Goal: Task Accomplishment & Management: Use online tool/utility

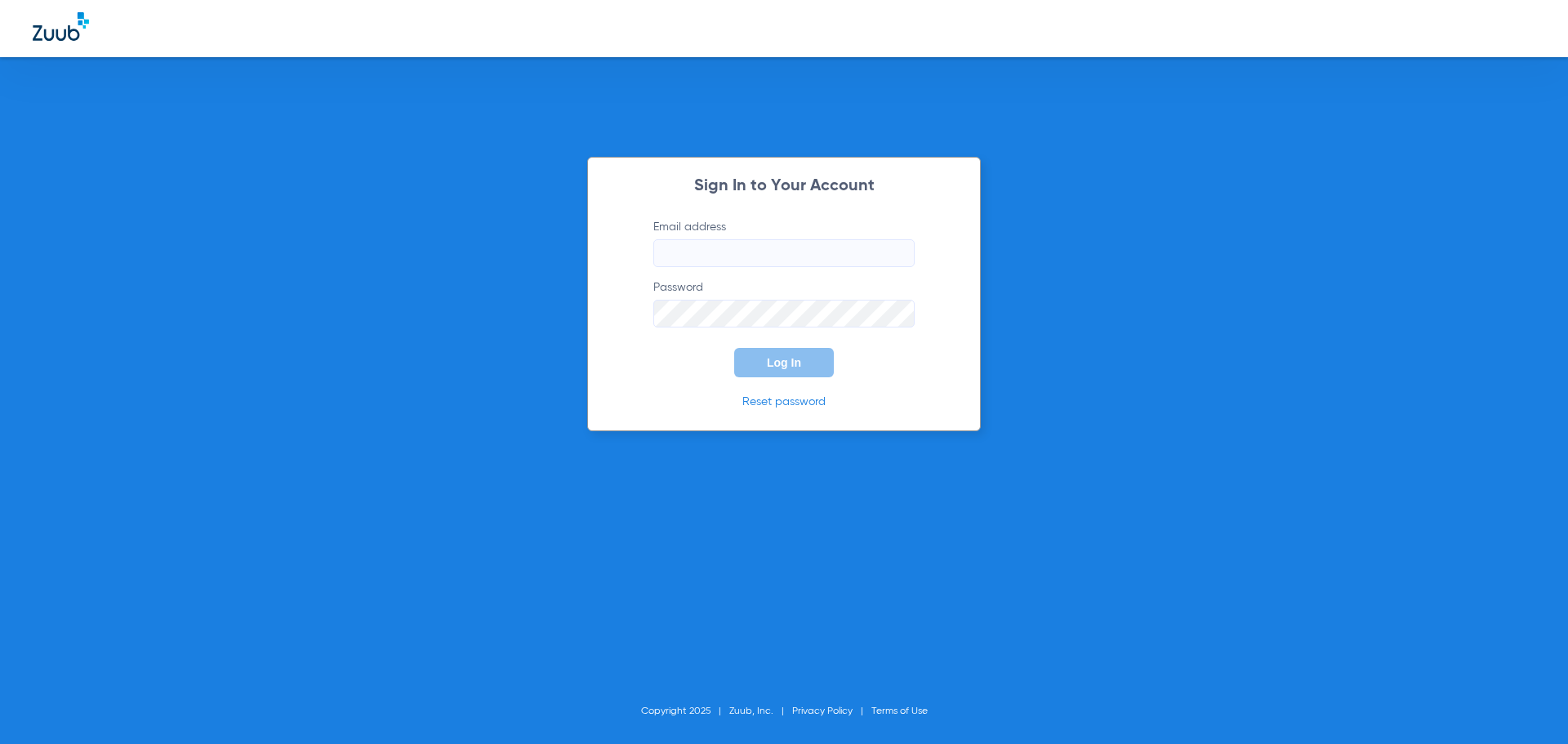
type input "[EMAIL_ADDRESS][DOMAIN_NAME]"
click at [703, 366] on form "Email address [EMAIL_ADDRESS][DOMAIN_NAME] Password Log In" at bounding box center [784, 298] width 310 height 159
click at [749, 365] on button "Log In" at bounding box center [784, 363] width 100 height 30
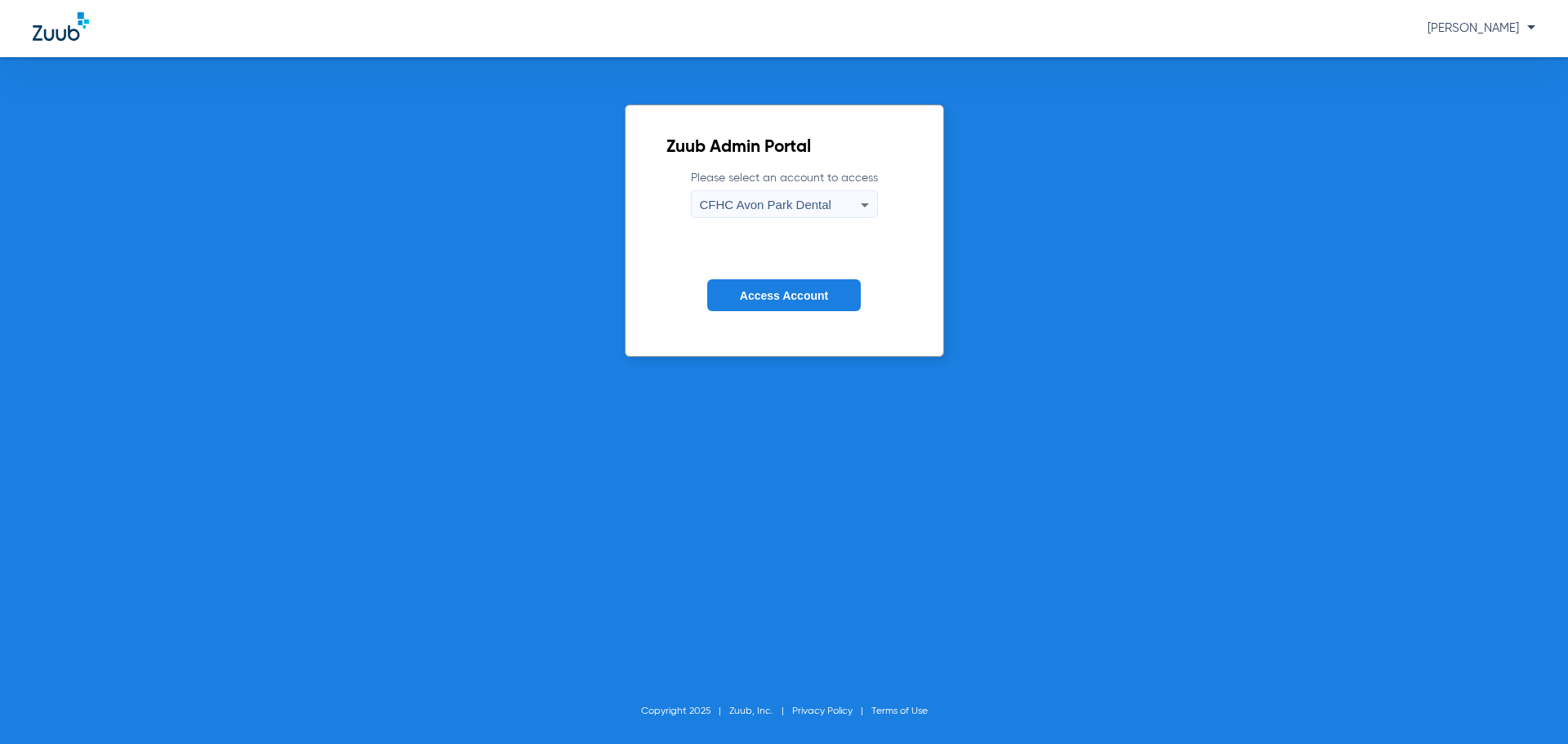
click at [773, 202] on span "CFHC Avon Park Dental" at bounding box center [765, 204] width 131 height 14
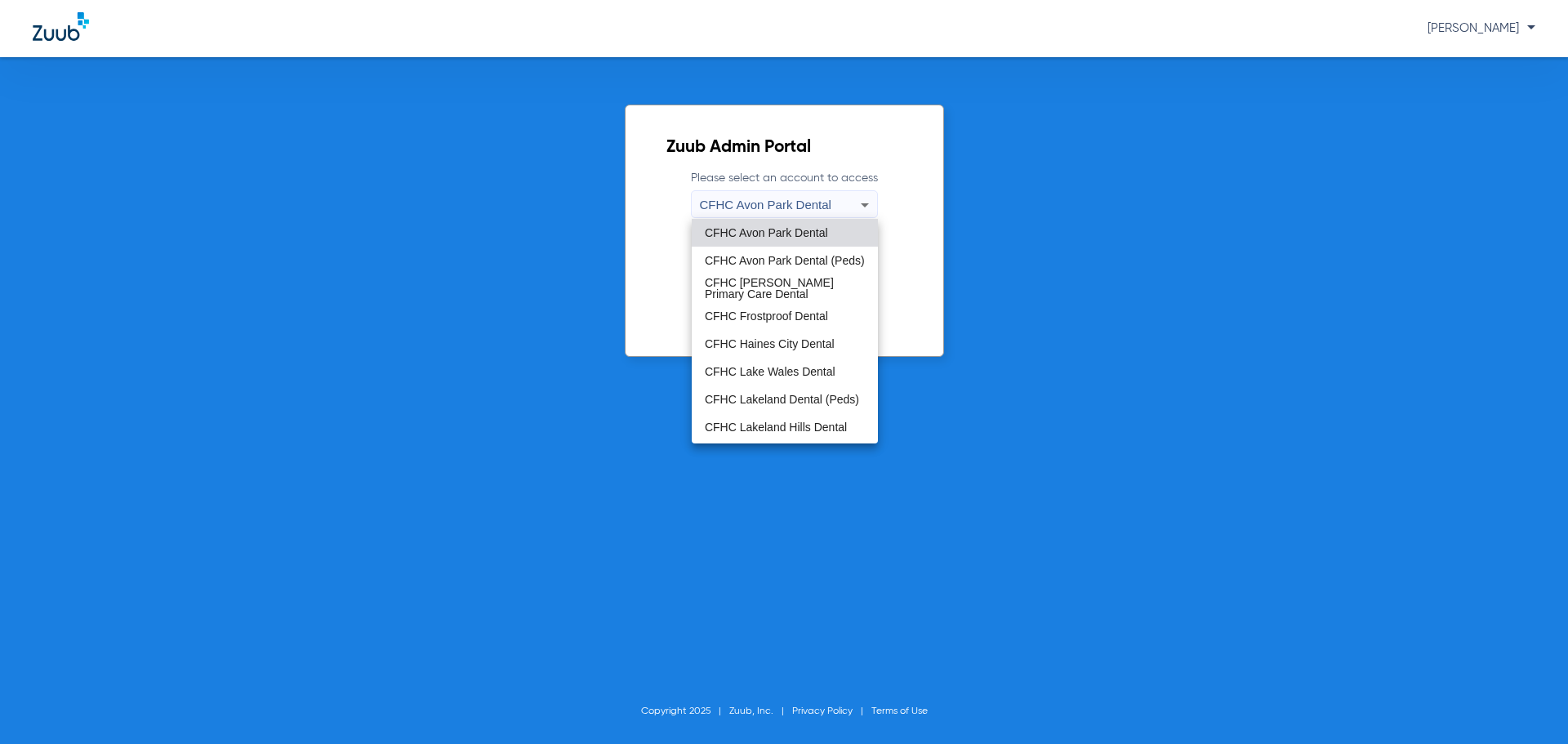
drag, startPoint x: 774, startPoint y: 377, endPoint x: 778, endPoint y: 355, distance: 22.4
click at [774, 376] on span "CFHC Lake Wales Dental" at bounding box center [770, 372] width 130 height 12
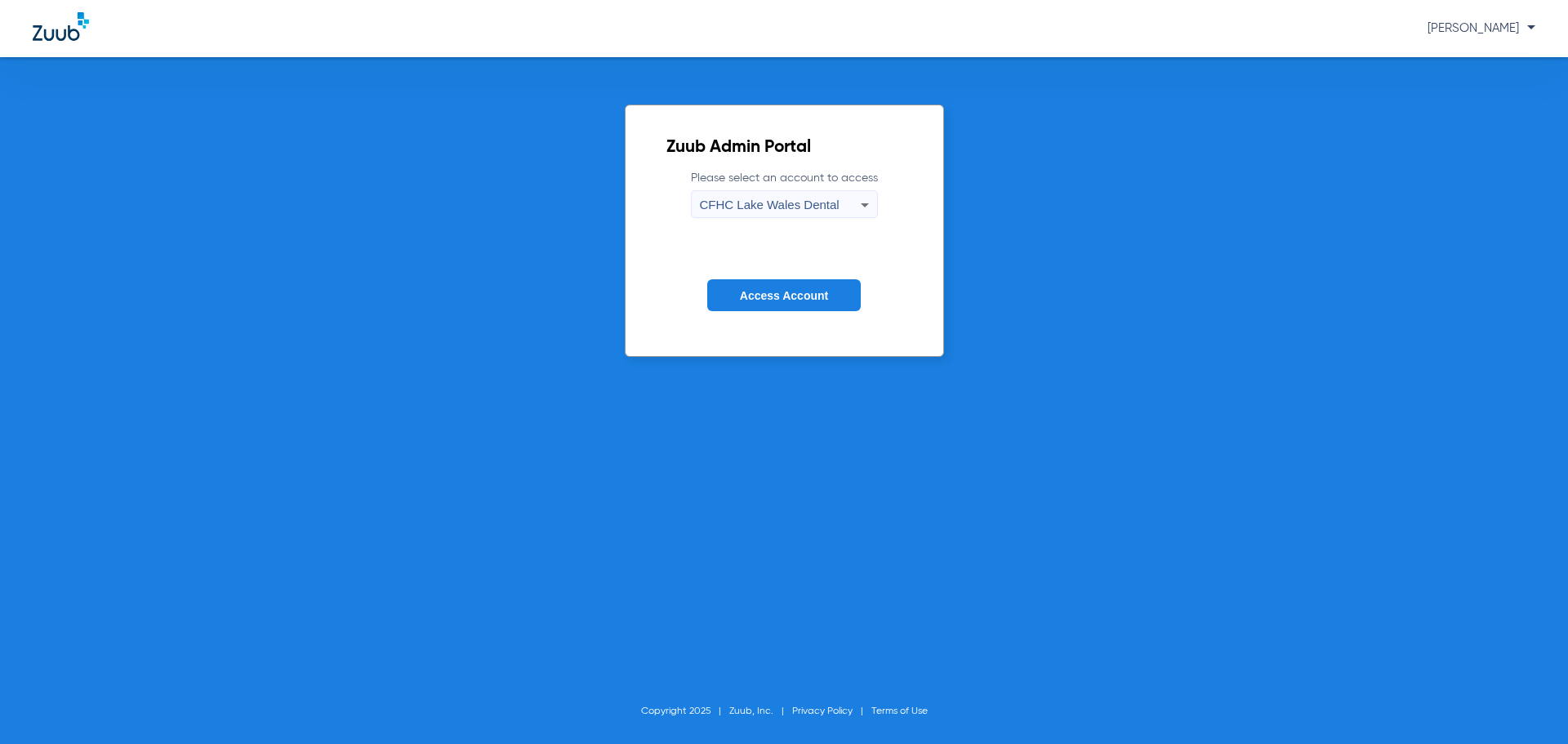
click at [782, 298] on span "Access Account" at bounding box center [784, 296] width 88 height 13
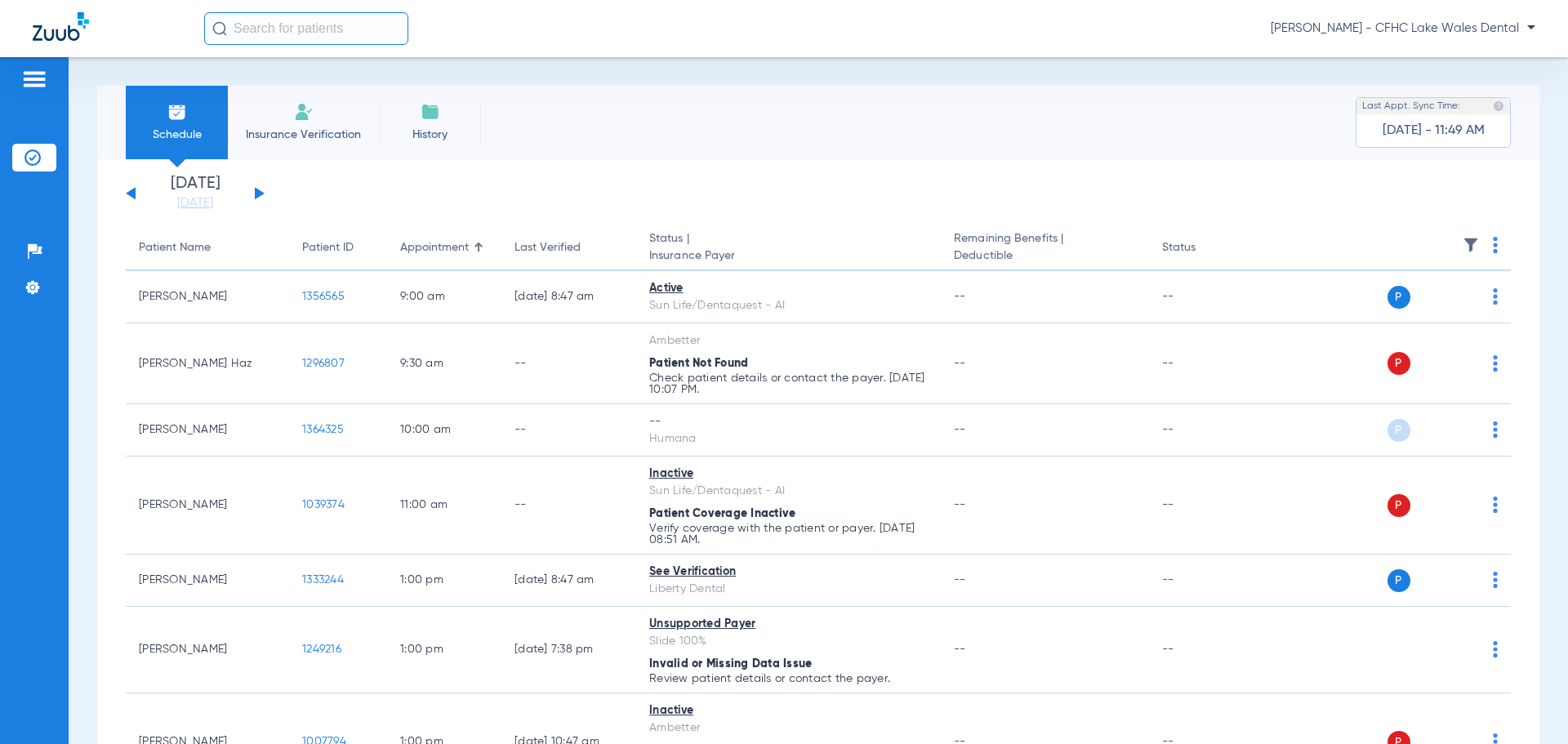
click at [259, 193] on button at bounding box center [260, 193] width 10 height 12
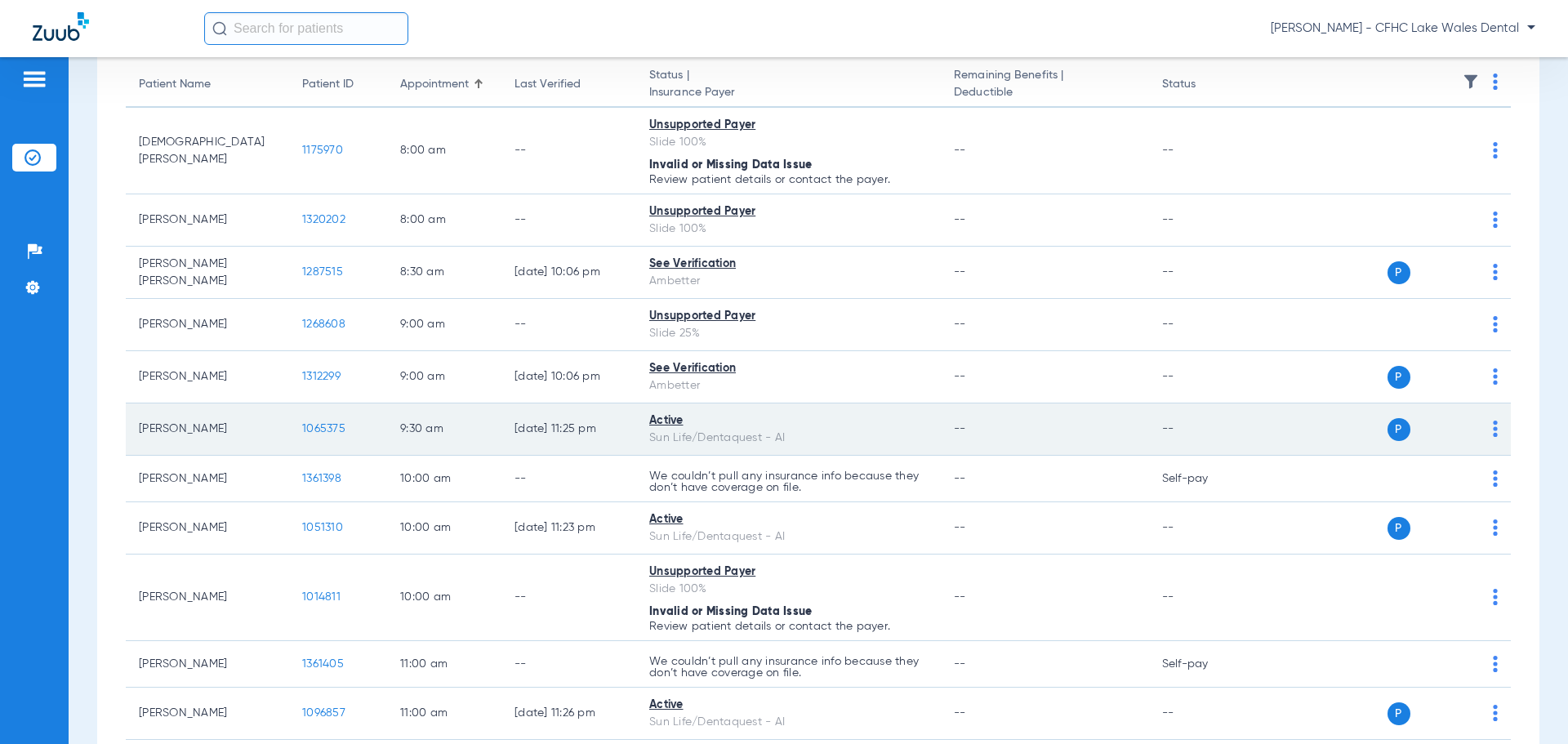
scroll to position [327, 0]
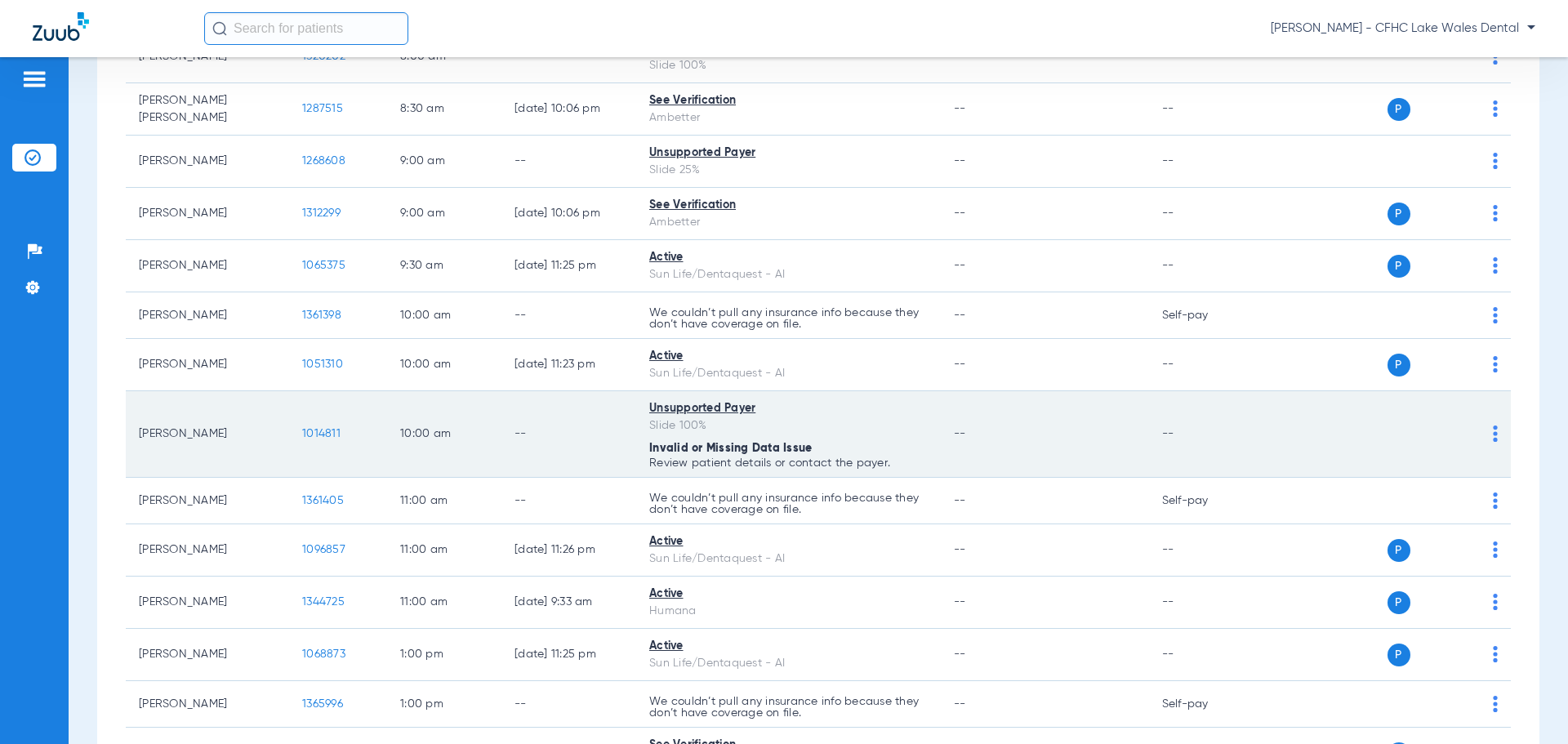
click at [322, 438] on span "1014811" at bounding box center [321, 434] width 39 height 12
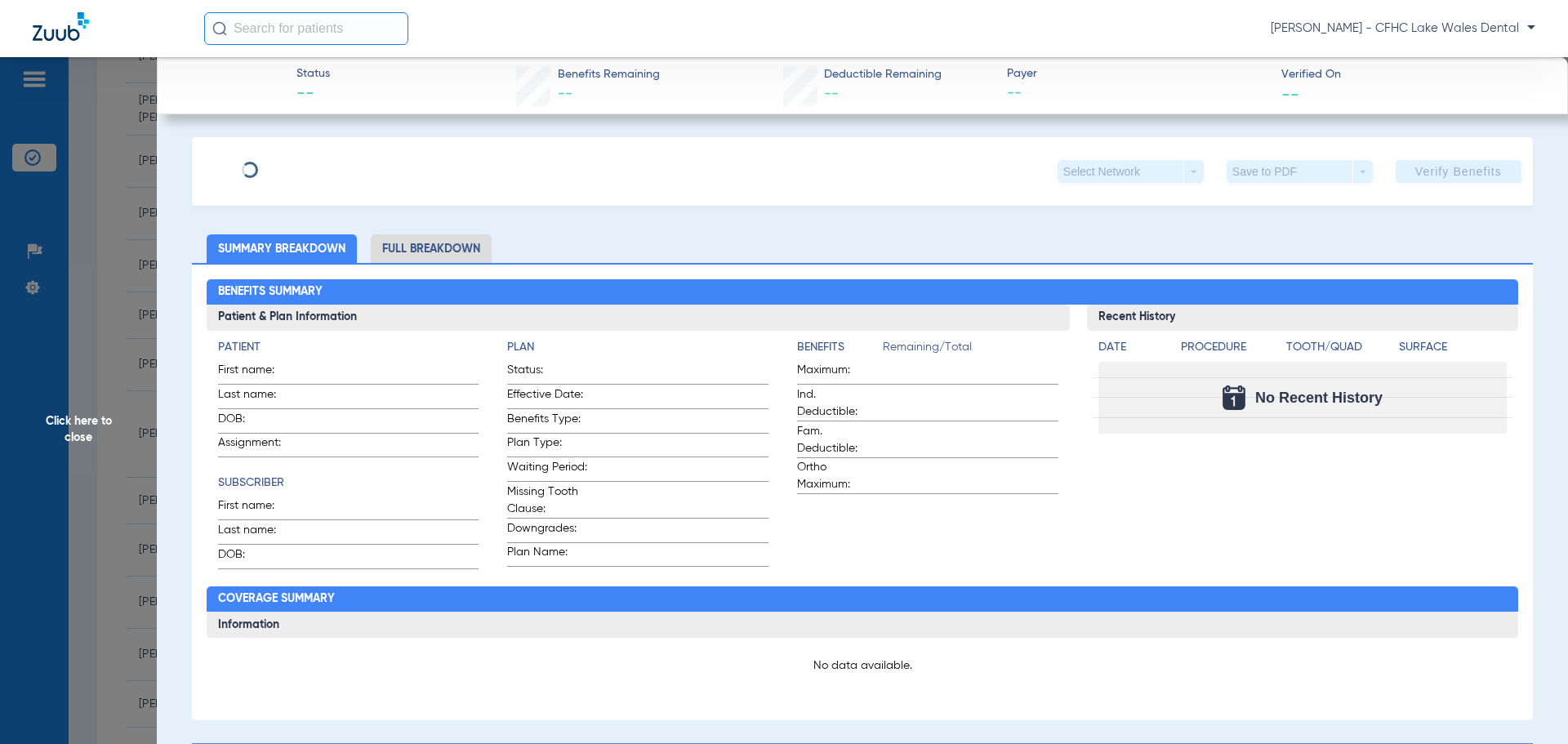
type input "[PERSON_NAME]"
type input "[DATE]"
type input "100 SELF PAY"
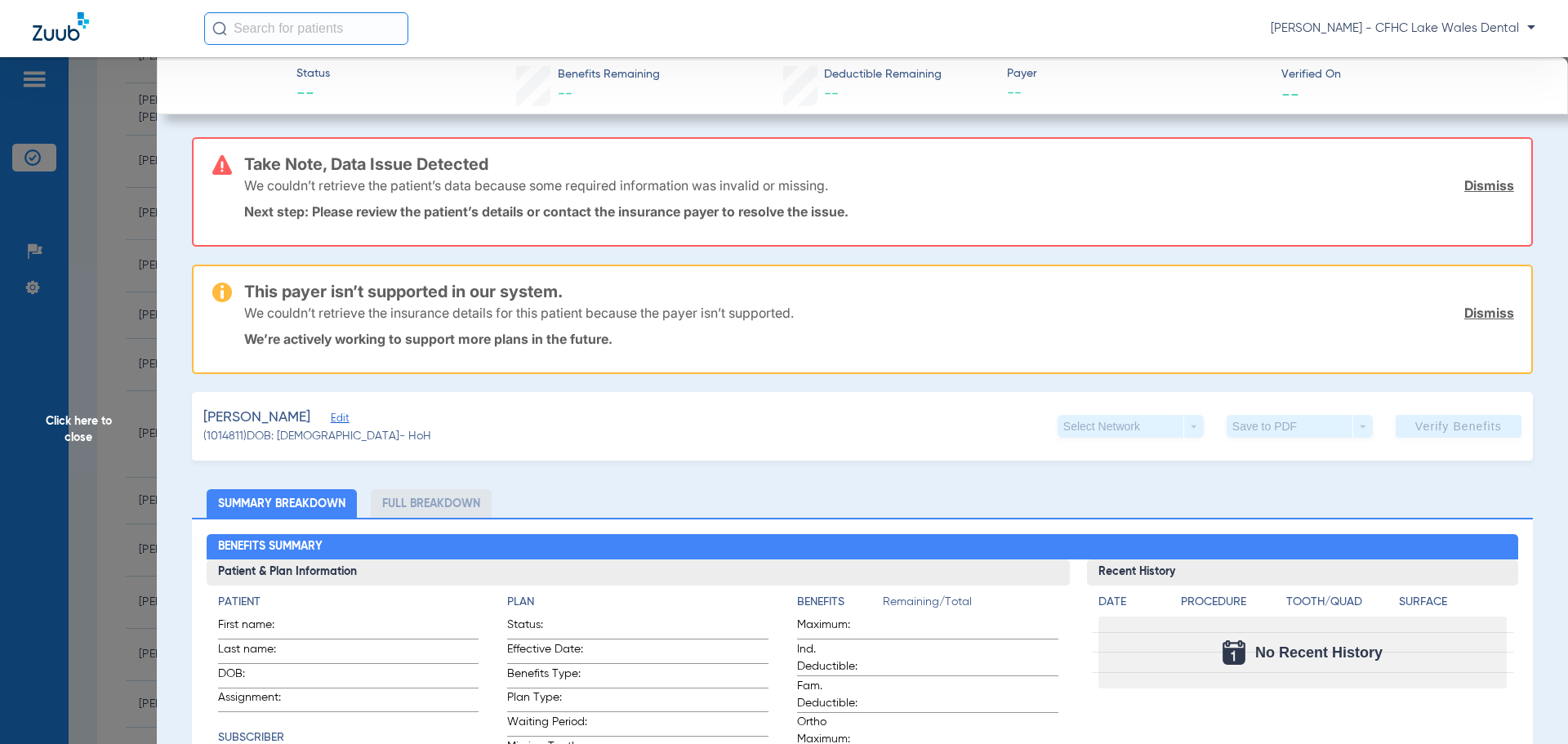
click at [1477, 185] on link "Dismiss" at bounding box center [1489, 186] width 50 height 17
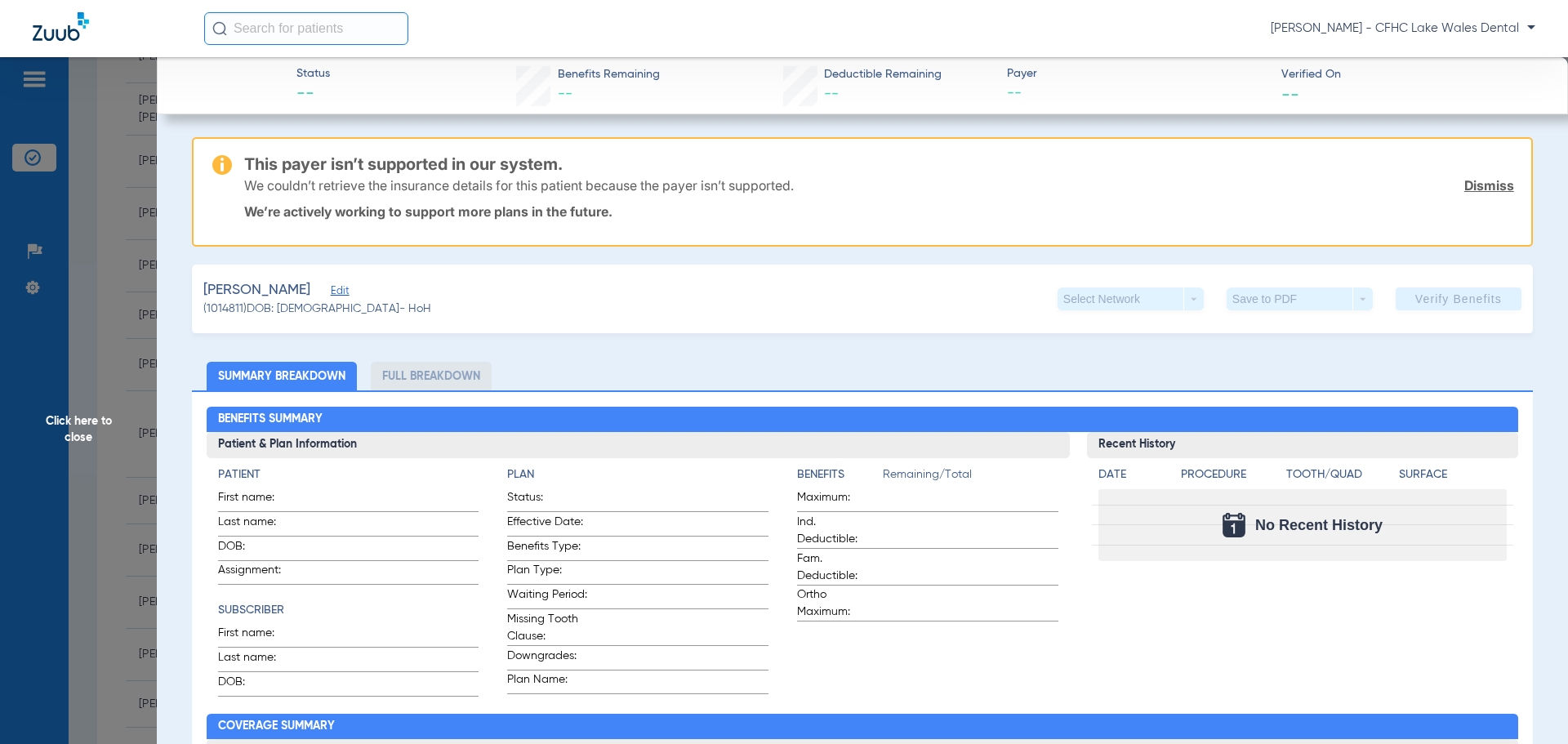
click at [1477, 185] on link "Dismiss" at bounding box center [1489, 186] width 50 height 17
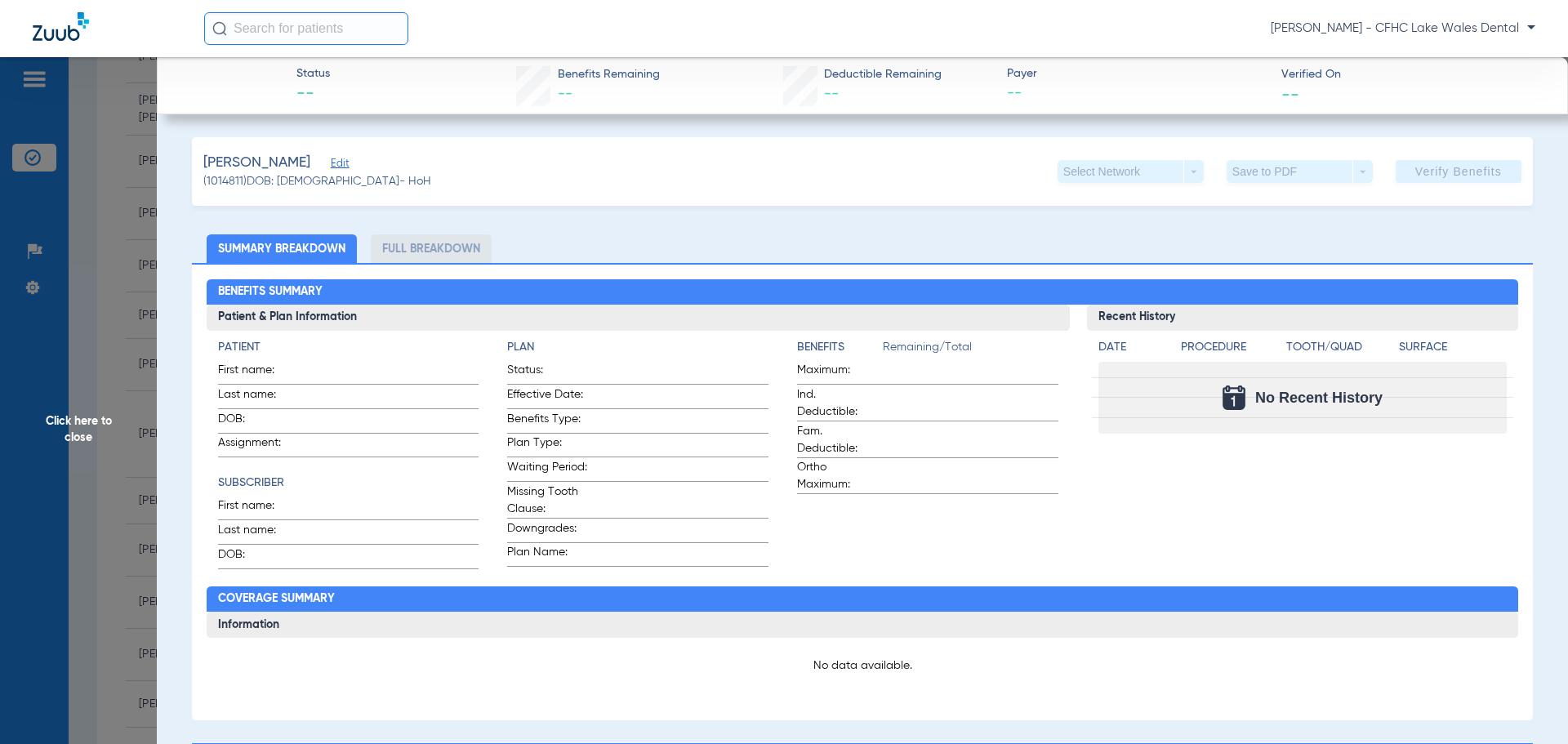
click at [346, 168] on span "Edit" at bounding box center [338, 165] width 15 height 16
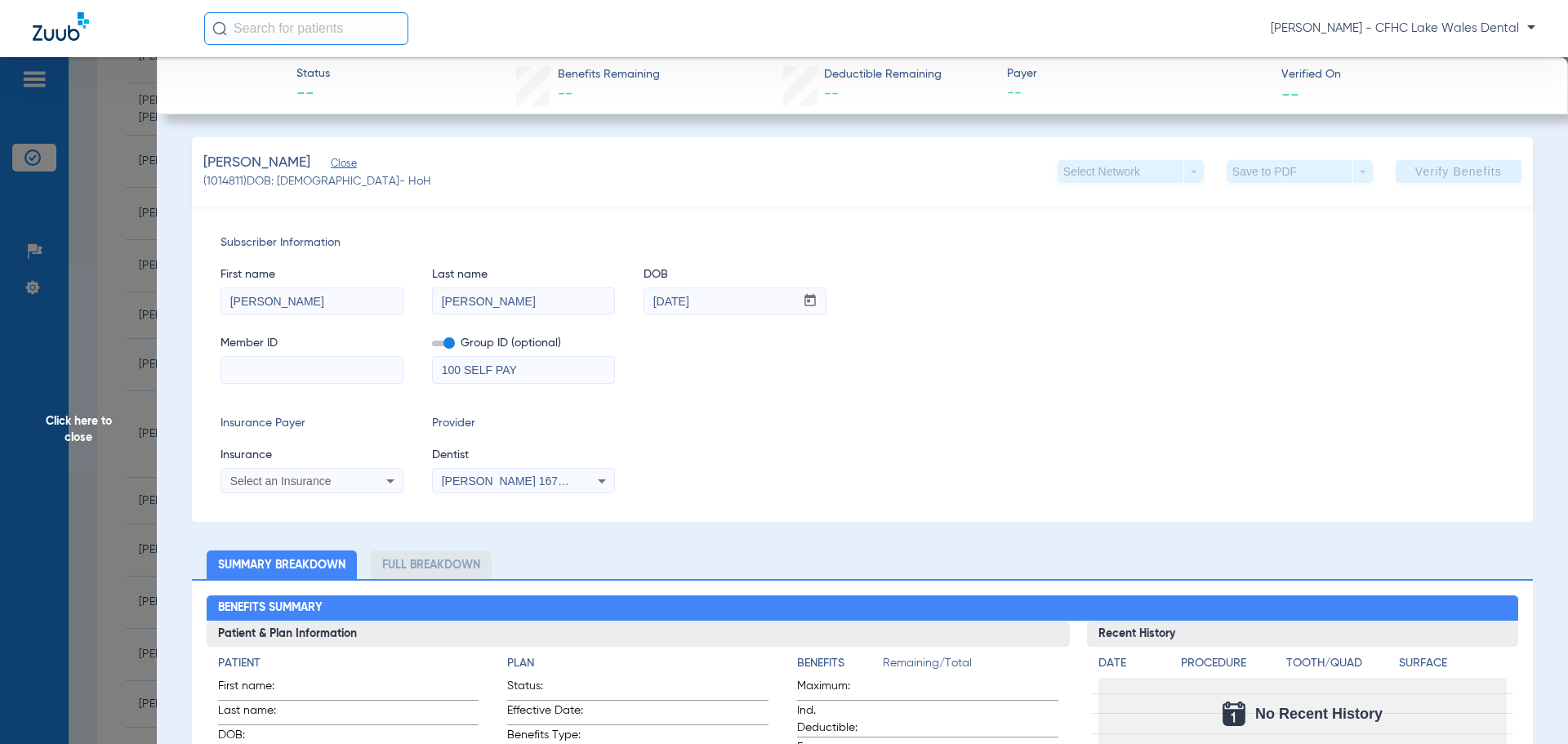
click at [267, 374] on input at bounding box center [312, 370] width 182 height 26
paste input "U9888228001"
type input "U9888228001"
click at [312, 481] on span "Select an Insurance" at bounding box center [281, 481] width 102 height 13
type input "ambe"
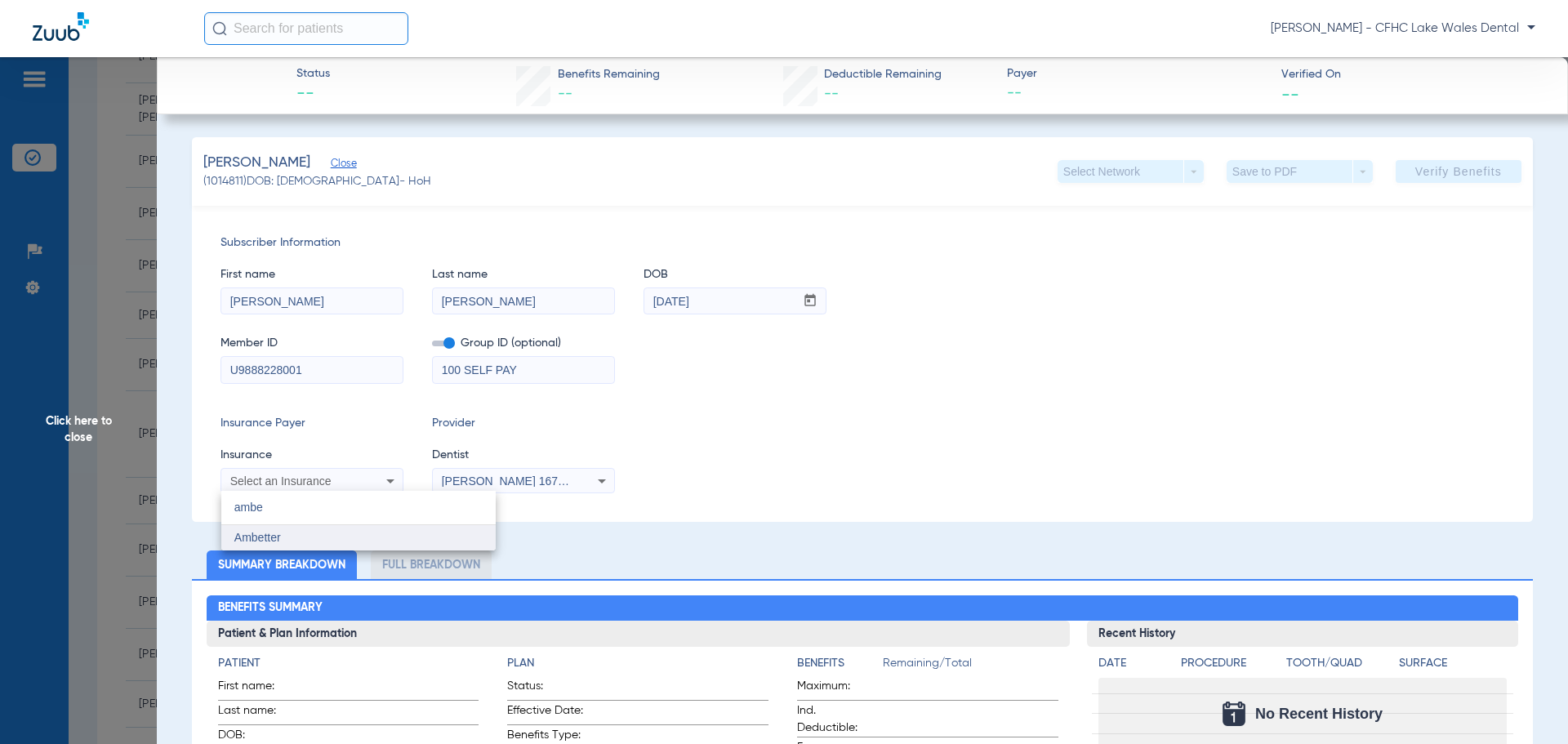
click at [275, 533] on span "Ambetter" at bounding box center [257, 538] width 46 height 13
drag, startPoint x: 528, startPoint y: 374, endPoint x: 218, endPoint y: 427, distance: 314.5
click at [218, 427] on div "Subscriber Information First name [PERSON_NAME] Last name [PERSON_NAME] mm / dd…" at bounding box center [862, 363] width 1341 height 316
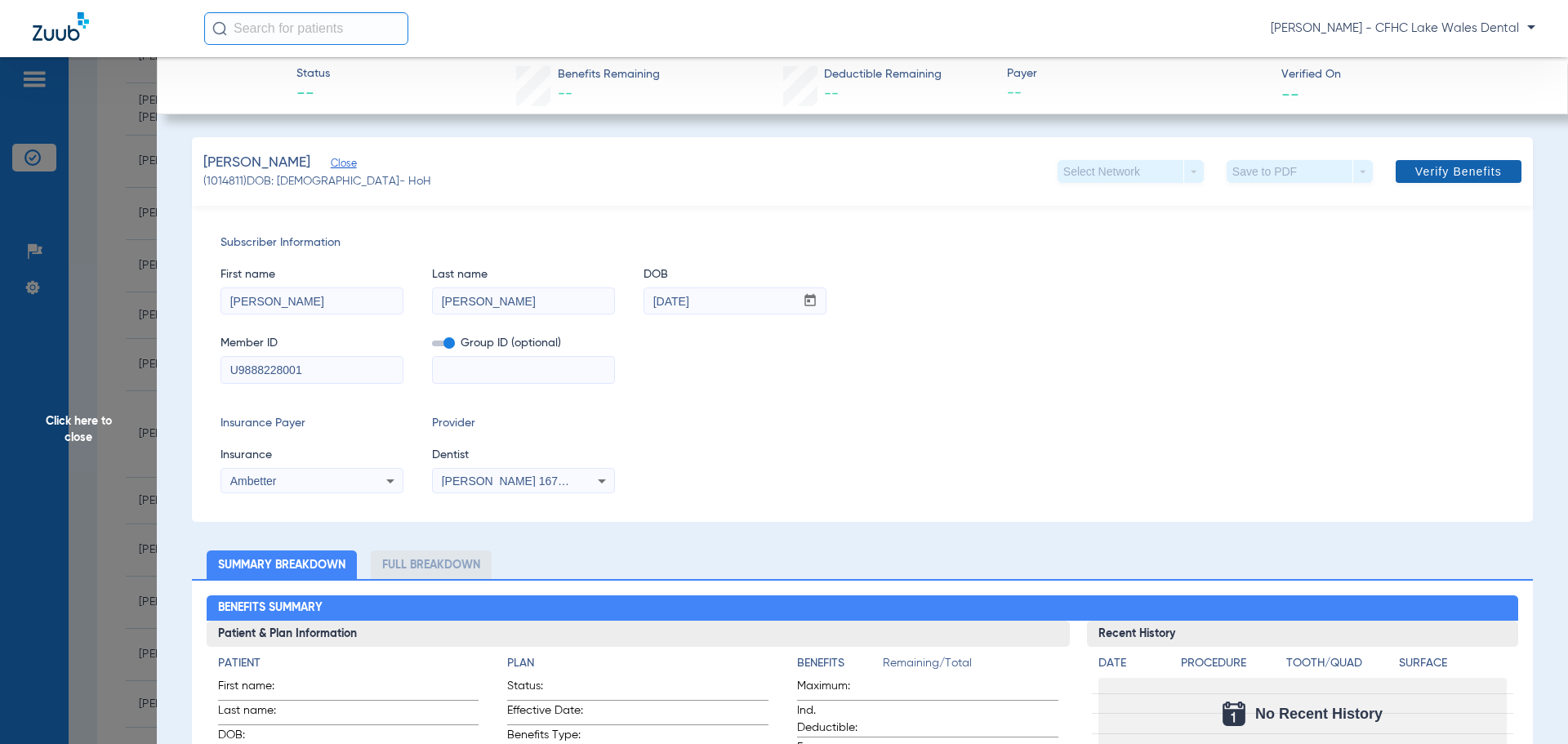
click at [1433, 181] on span at bounding box center [1458, 171] width 125 height 39
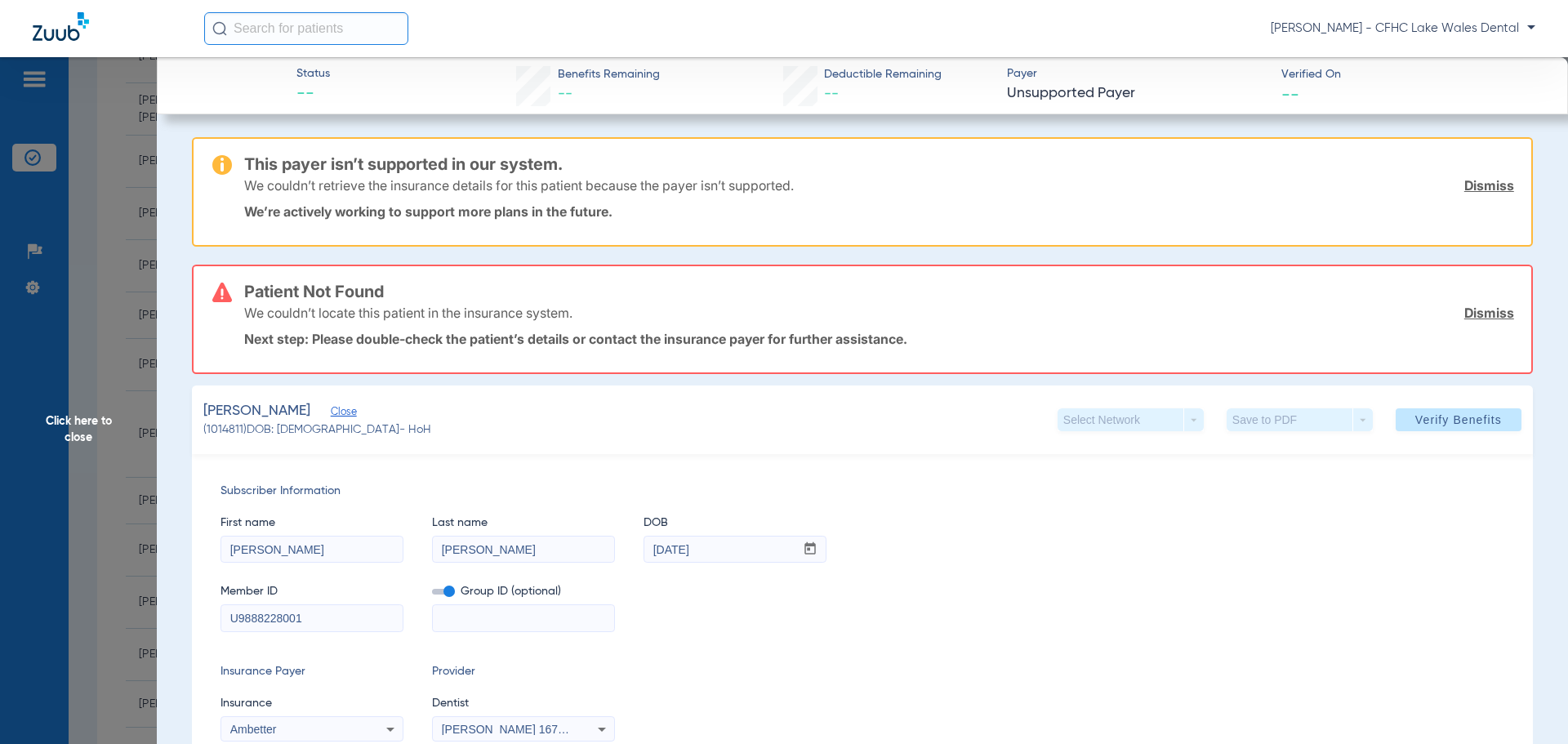
click at [1464, 180] on link "Dismiss" at bounding box center [1489, 186] width 50 height 17
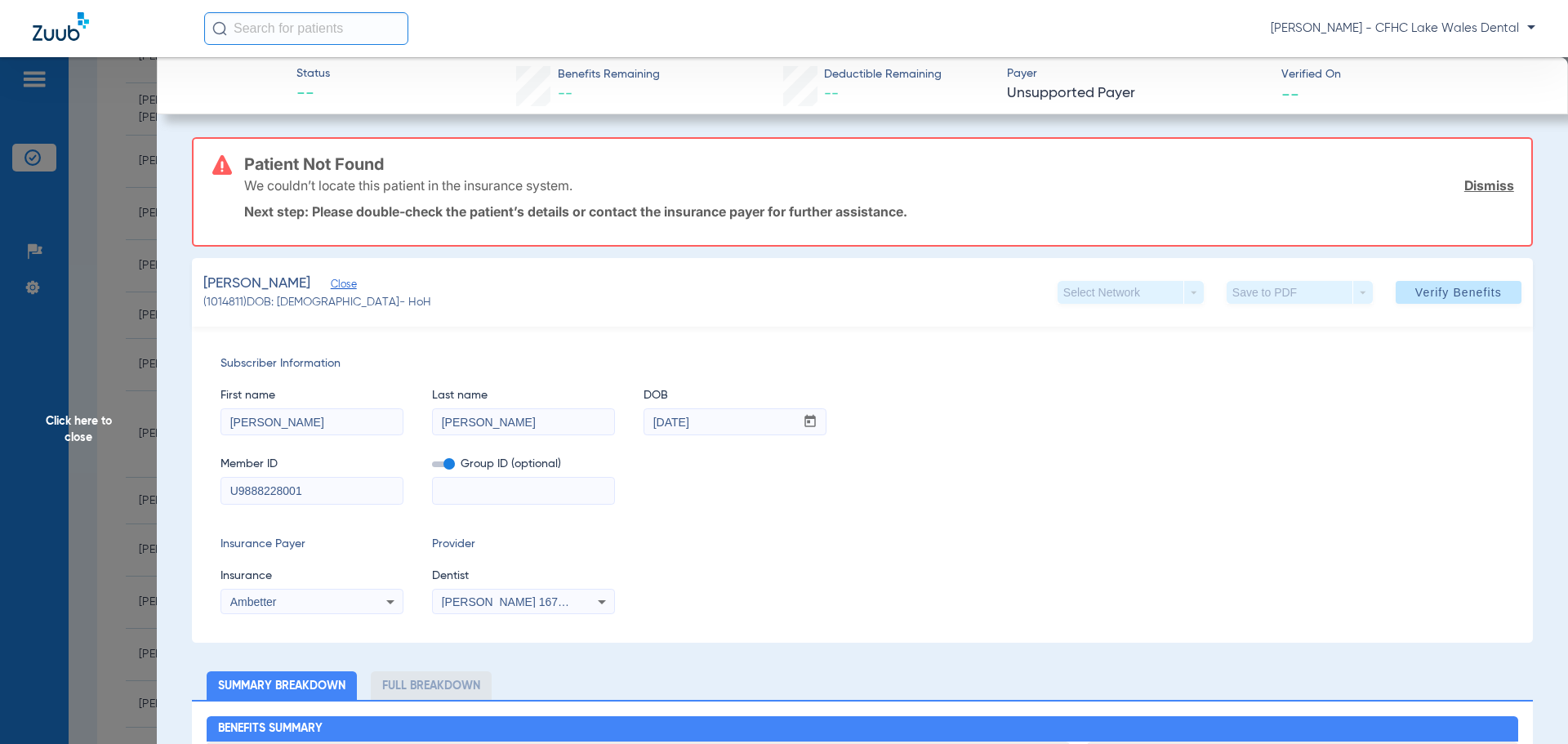
click at [1464, 180] on link "Dismiss" at bounding box center [1489, 186] width 50 height 17
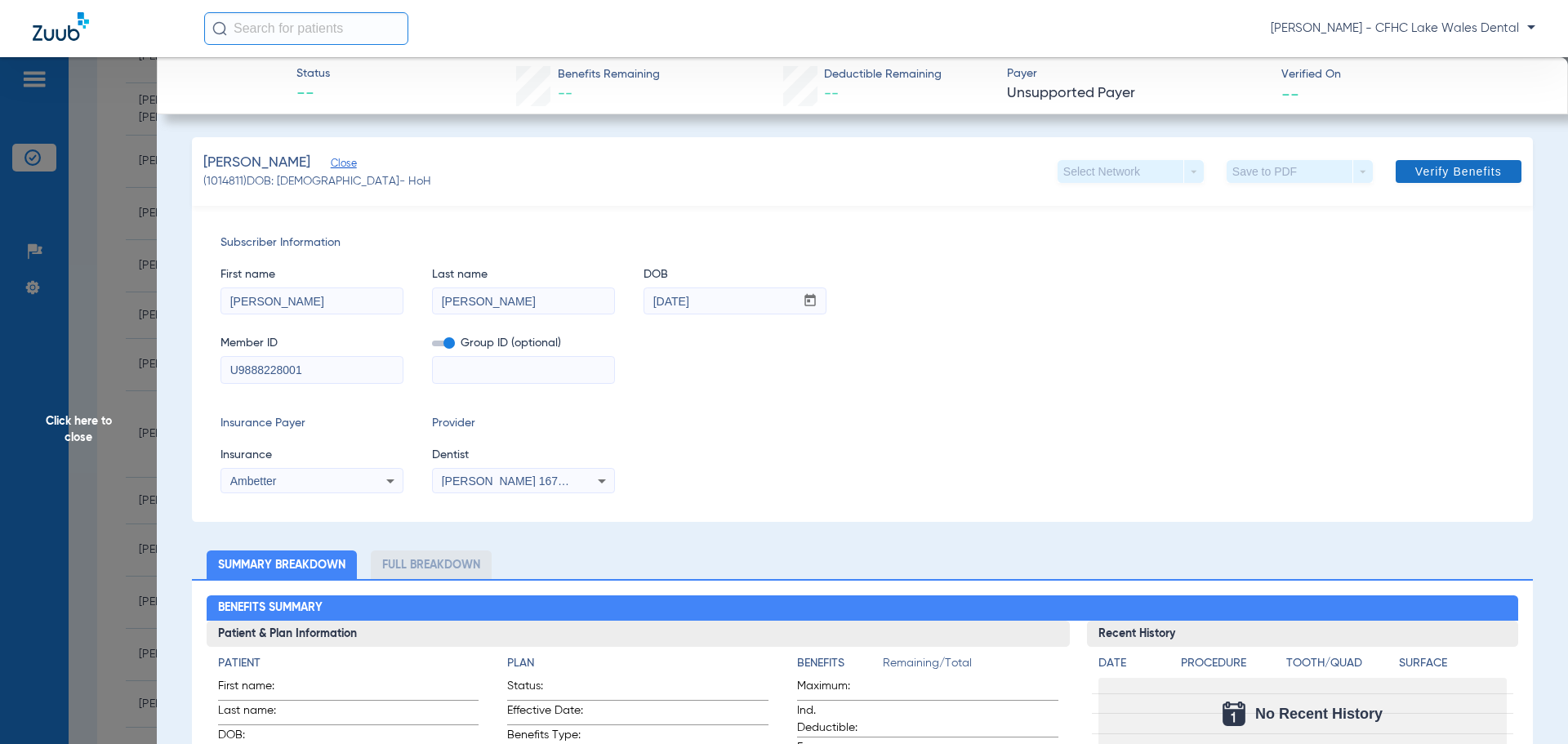
click at [1429, 159] on span at bounding box center [1458, 171] width 125 height 39
